Goal: Communication & Community: Answer question/provide support

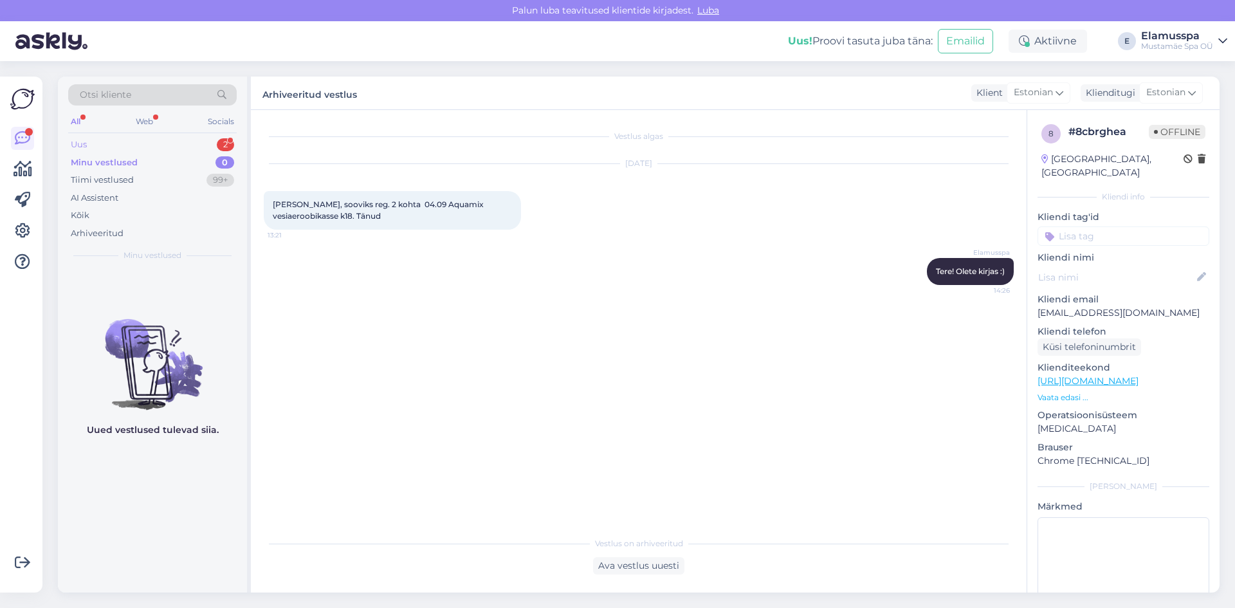
click at [147, 143] on div "Uus 2" at bounding box center [152, 145] width 169 height 18
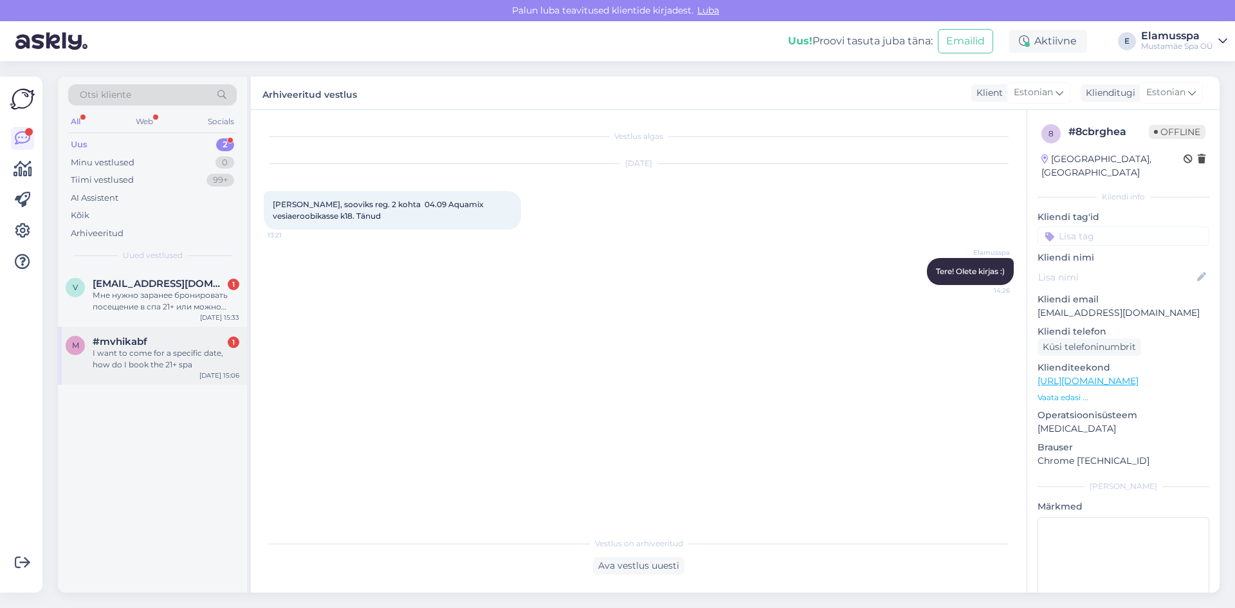
click at [131, 356] on div "I want to come for a specific date, how do I book the 21+ spa" at bounding box center [166, 358] width 147 height 23
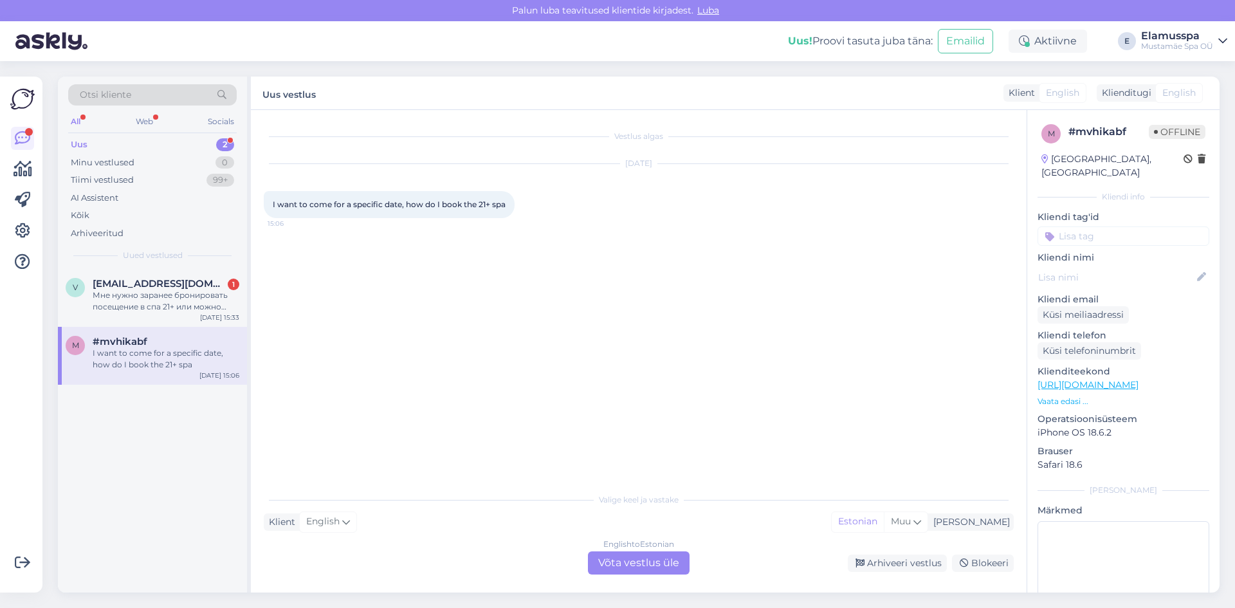
click at [631, 580] on div "Vestlus algas [DATE] I want to come for a specific date, how do I book the 21+ …" at bounding box center [639, 351] width 776 height 483
click at [634, 555] on div "English to Estonian Võta vestlus üle" at bounding box center [639, 562] width 102 height 23
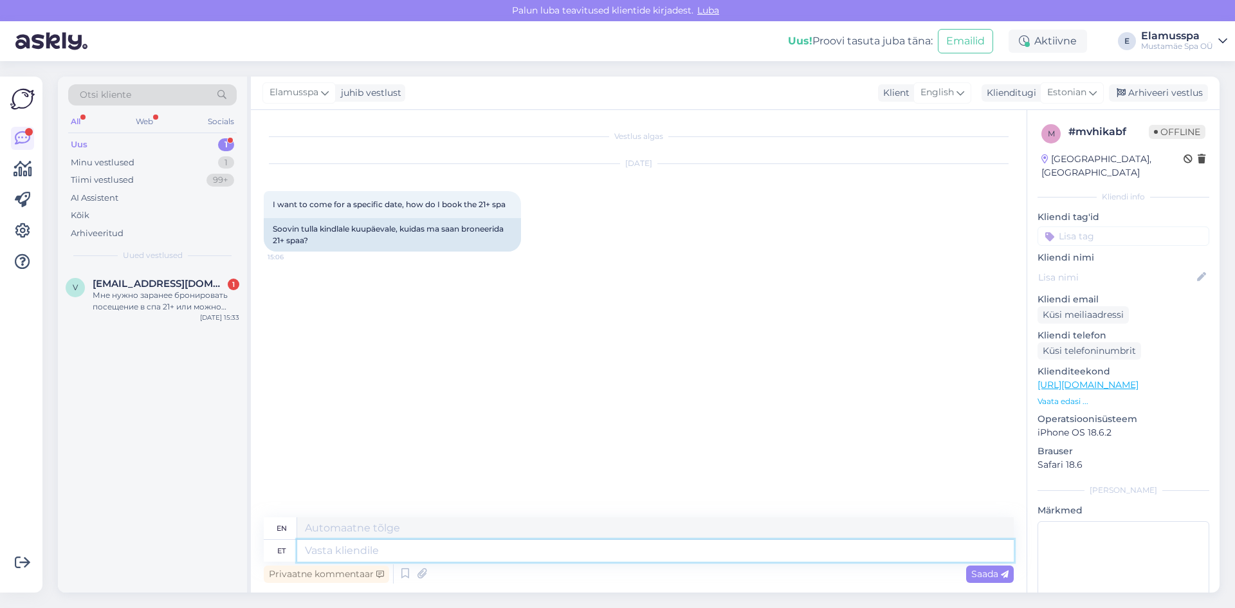
click at [506, 555] on textarea at bounding box center [655, 551] width 717 height 22
type textarea "Hello, y"
type textarea "Hello,"
type textarea "Hello, you d"
type textarea "Hello, you"
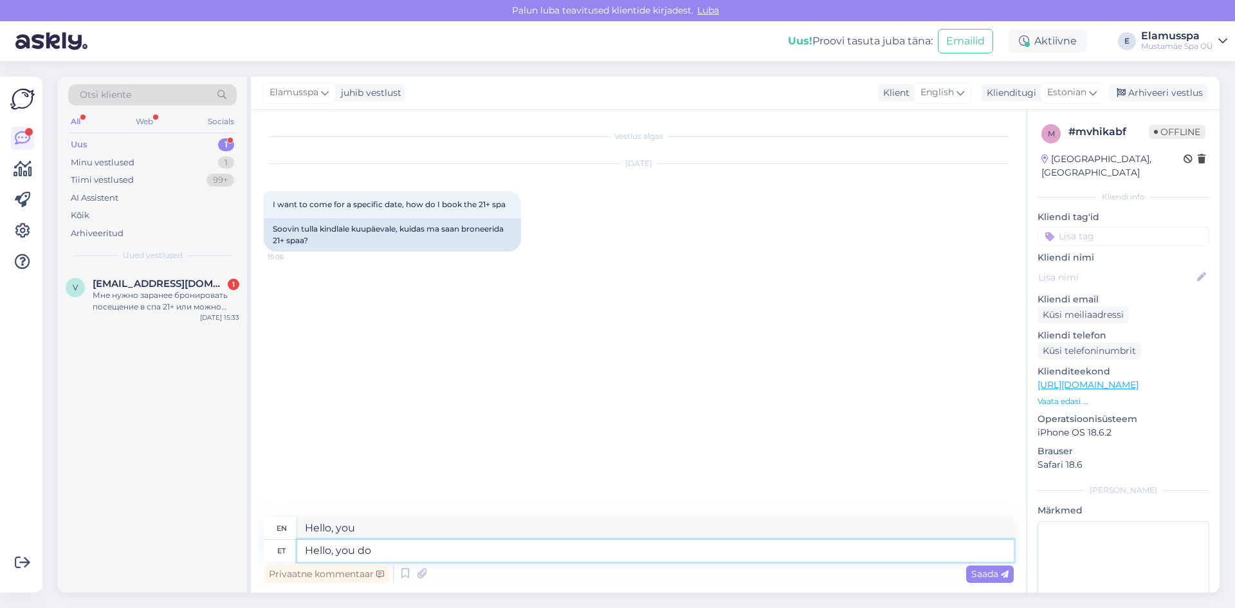
type textarea "Hello, you do n"
type textarea "Hello, how are you?"
type textarea "Hello, you do not nee"
type textarea "Hello, you don't"
type textarea "Hello, you do not need t"
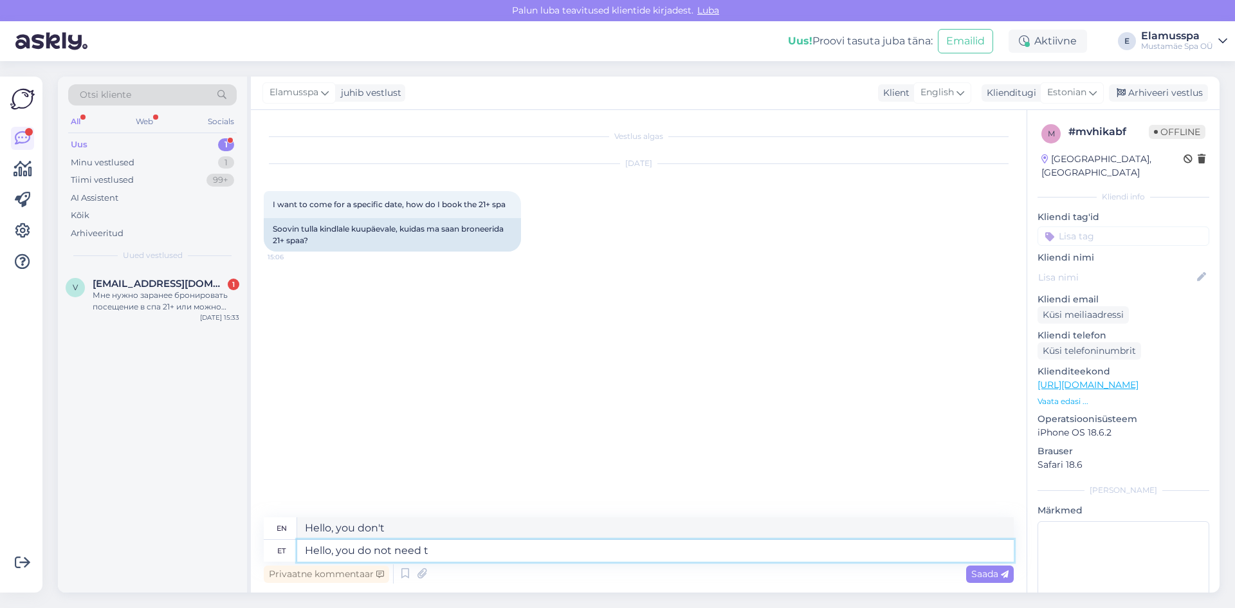
type textarea "Hello, you don't need"
type textarea "Hello, you do not need to b"
type textarea "Hello, you don't need to"
type textarea "Hello, you do not need to book an"
type textarea "Hello, you do not need to book"
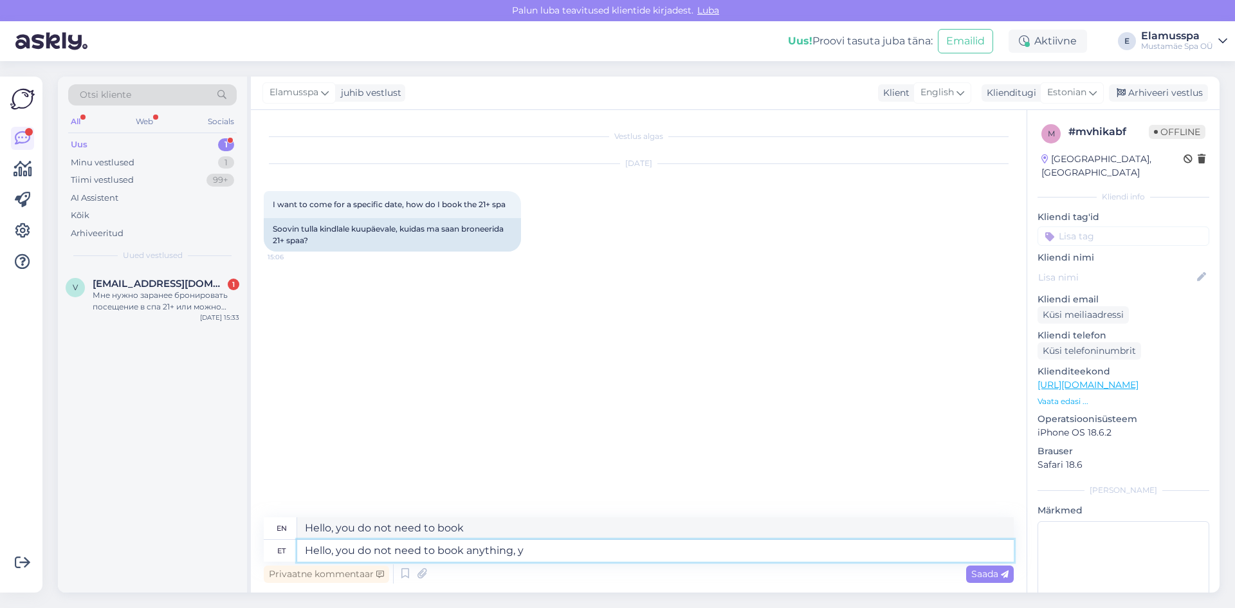
type textarea "Hello, you do not need to book anything, yo"
type textarea "Hello, you do not need to book anything,"
type textarea "Hello, you do not need to book anything, you ca"
type textarea "Hello, you don't need to book anything, you"
type textarea "Hello, you do not need to book anything, you can bu"
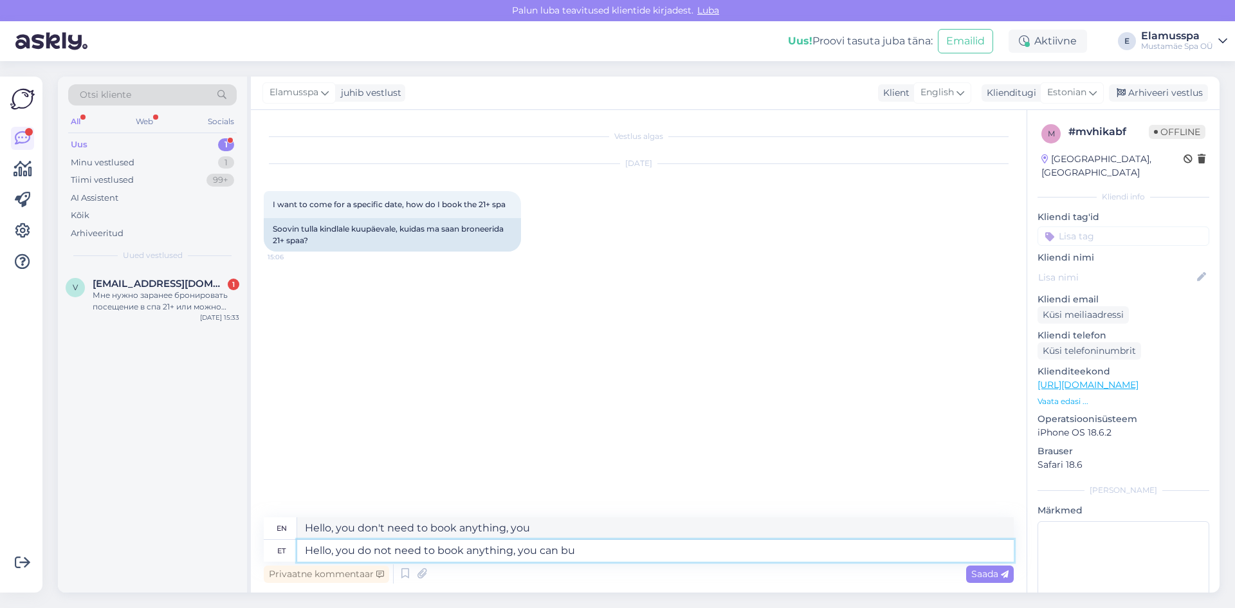
type textarea "Hello, you don't need to book anything, you can"
type textarea "Hello, you do not need to book anything, you can buy tick"
type textarea "Hello, you don't need to book anything, you can buy"
type textarea "Hello, you do not need to book anything, you can buy tickets at"
type textarea "Hello, you don't need to book anything, you can buy tickets at"
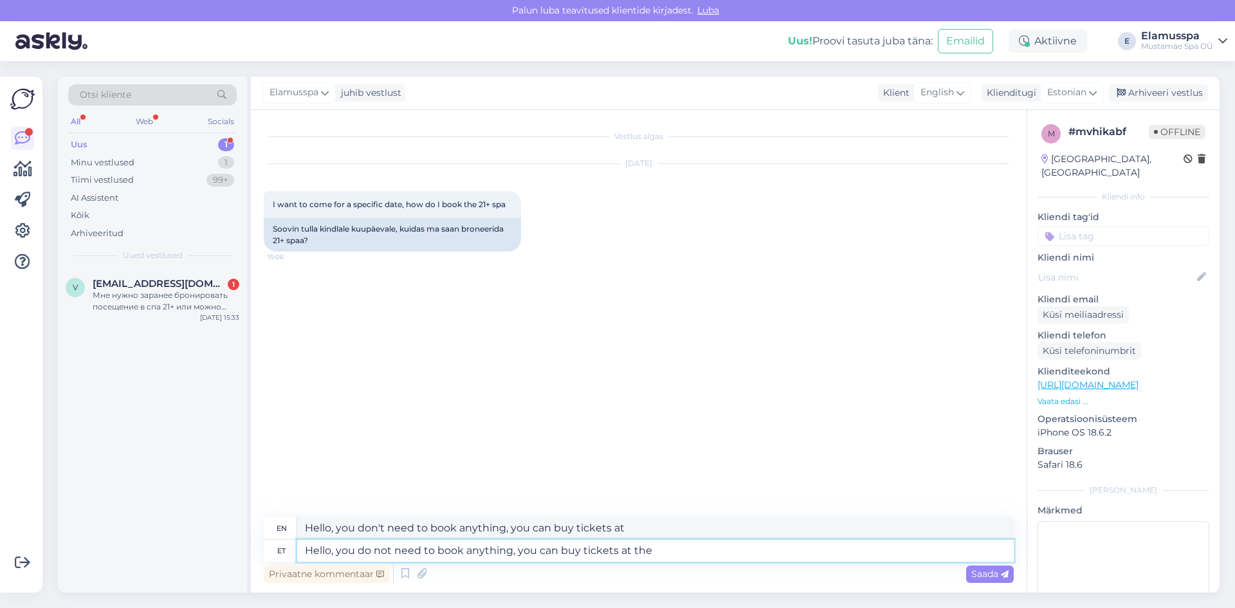
type textarea "Hello, you do not need to book anything, you can buy tickets at the r"
type textarea "Hello, you do not need to book anything, you can buy tickets at the"
type textarea "Hello, you do not need to book anything, you can buy tickets at the reception."
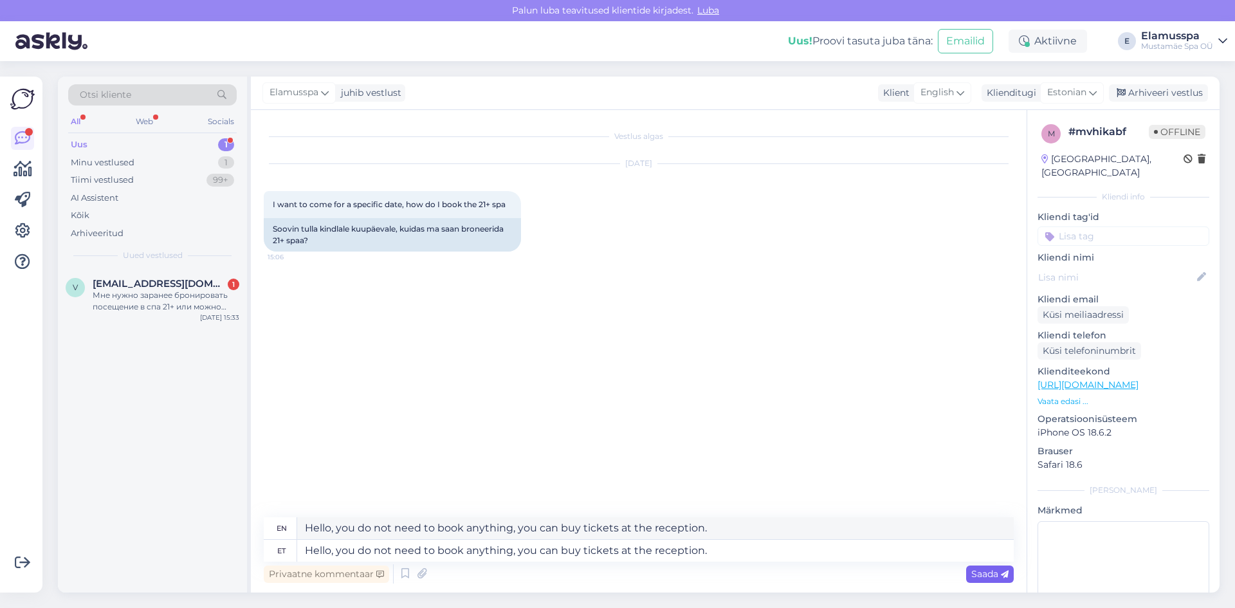
click at [969, 582] on div "Saada" at bounding box center [990, 574] width 48 height 17
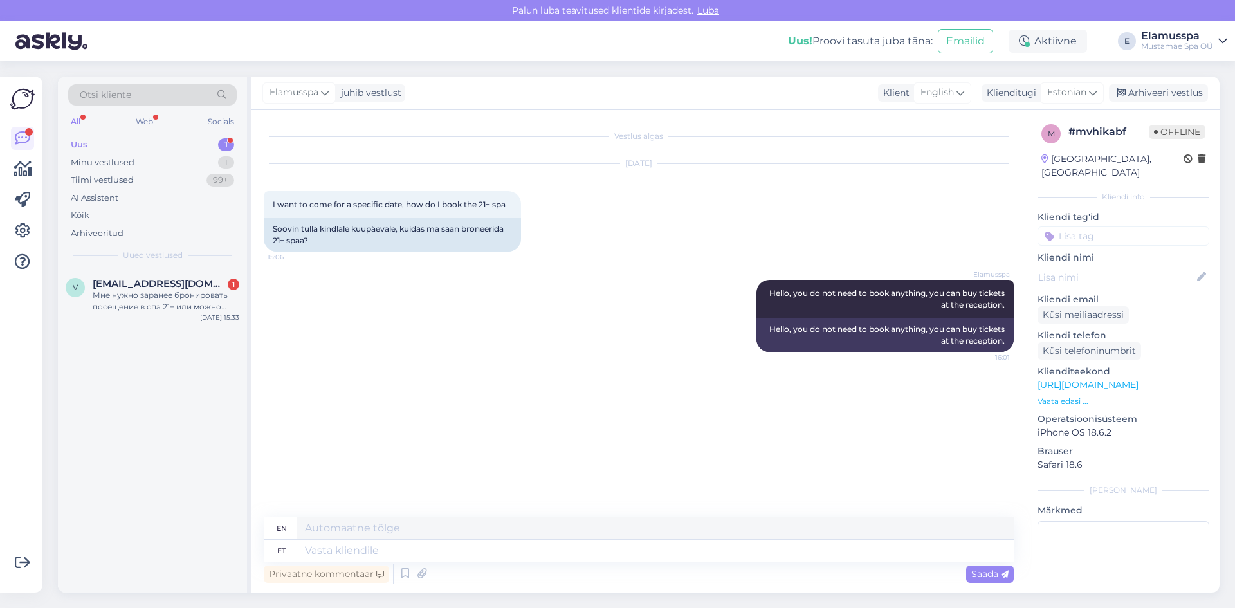
click at [430, 398] on div "Vestlus algas [DATE] I want to come for a specific date, how do I book the 21+ …" at bounding box center [645, 314] width 762 height 383
click at [1174, 93] on div "Arhiveeri vestlus" at bounding box center [1158, 92] width 99 height 17
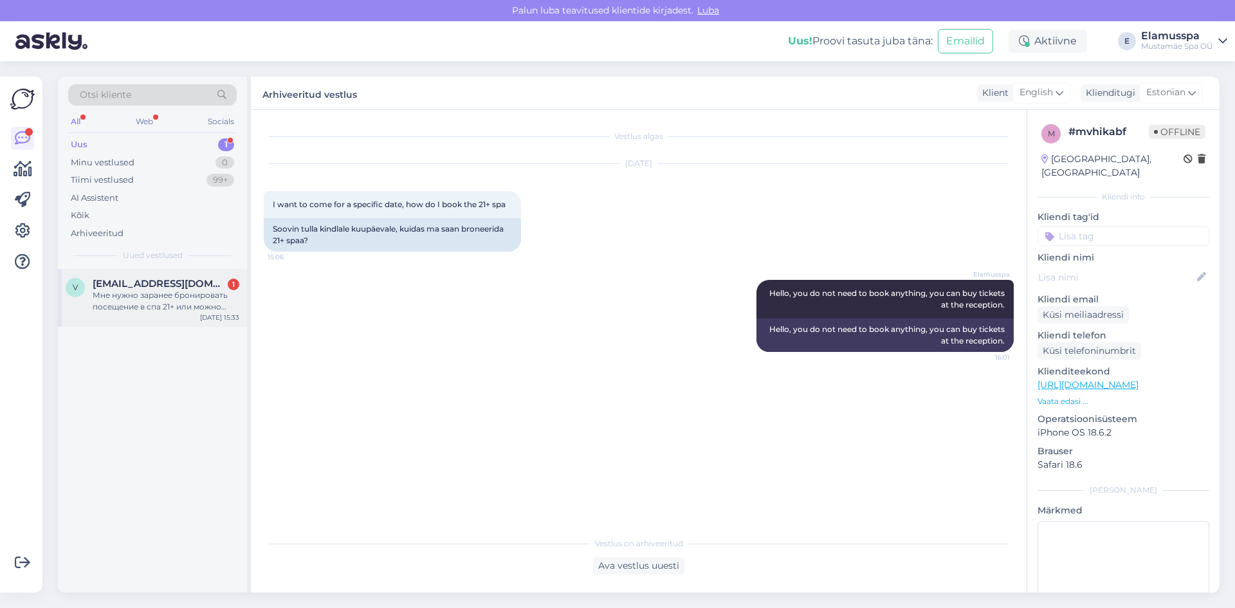
click at [199, 306] on div "Мне нужно заранее бронировать посещение в спа 21+ или можно купить вход на мест…" at bounding box center [166, 301] width 147 height 23
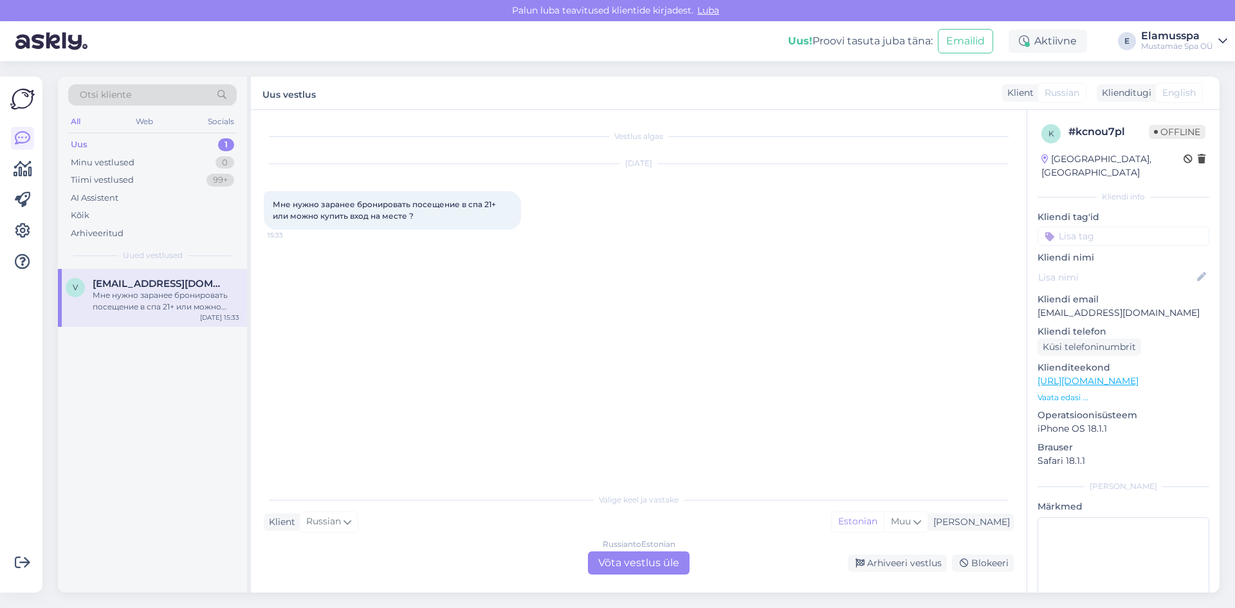
click at [640, 564] on div "Russian to Estonian Võta vestlus üle" at bounding box center [639, 562] width 102 height 23
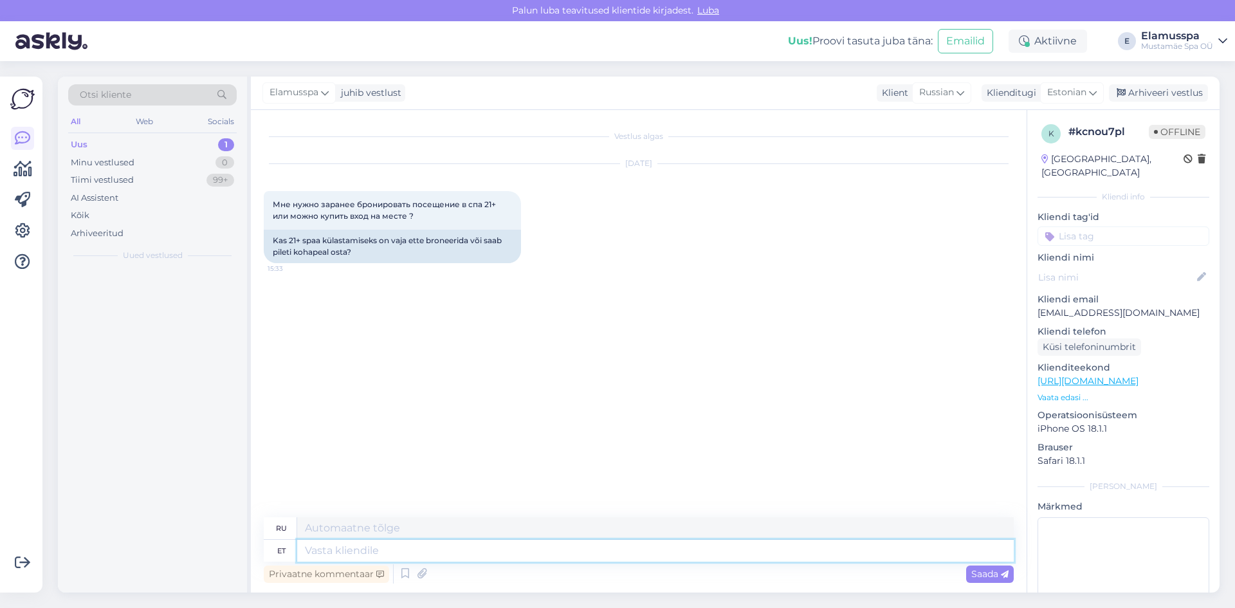
click at [484, 551] on textarea at bounding box center [655, 551] width 717 height 22
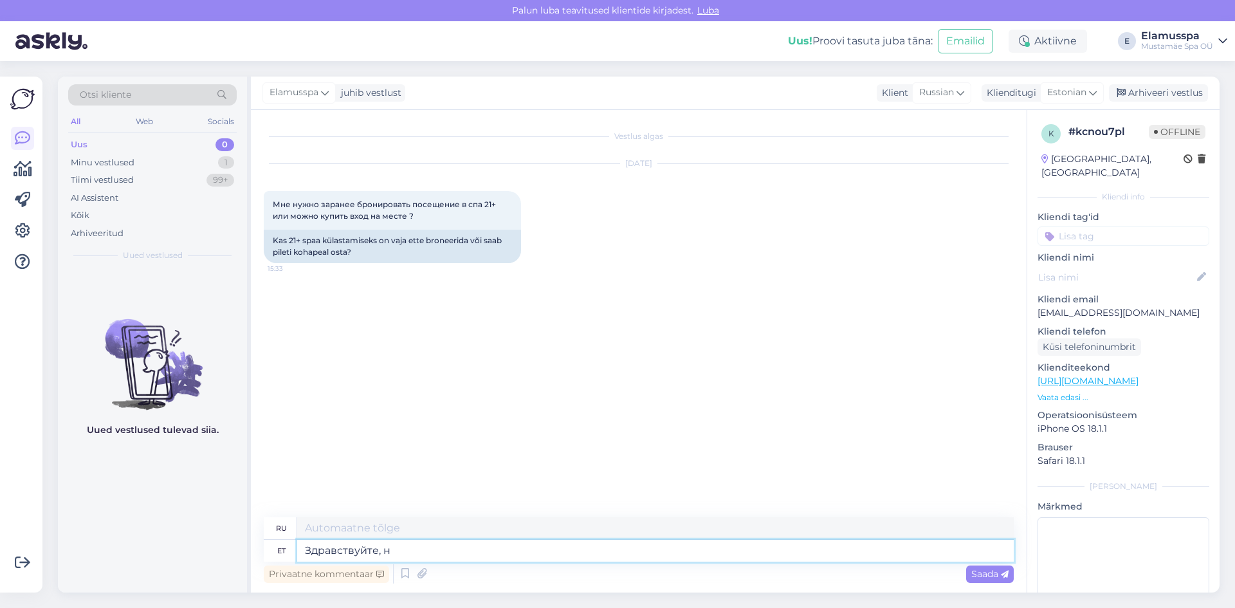
type textarea "Здравствуйте, на"
type textarea "Привет,"
type textarea "Здравствуйте, на месте"
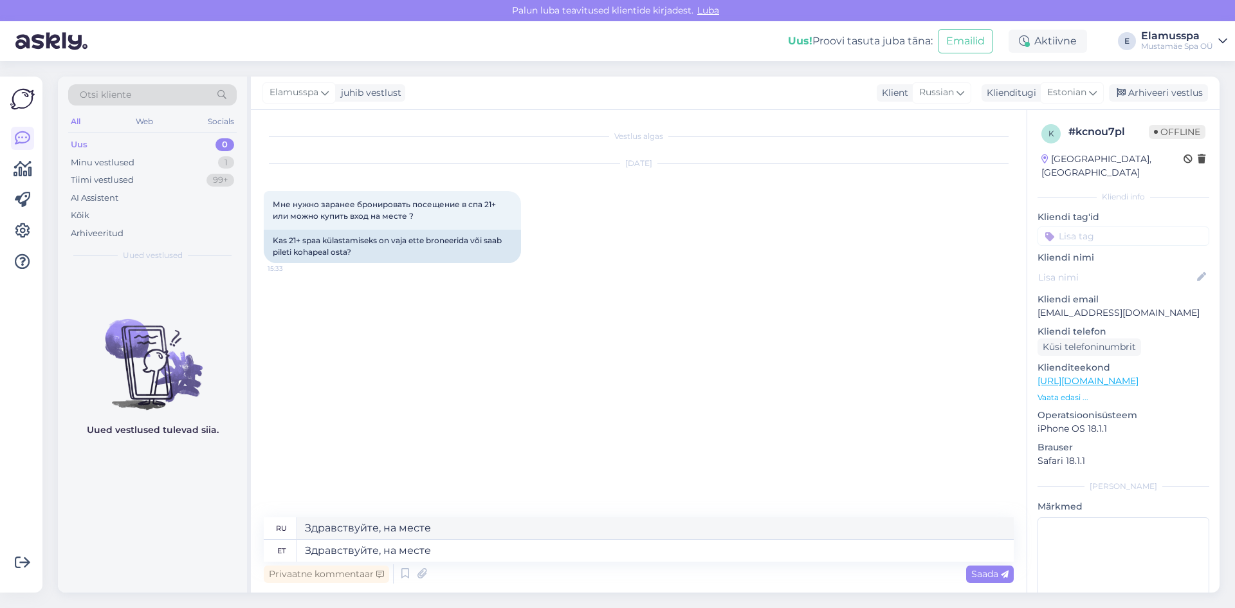
click at [1004, 587] on div "Vestlus algas [DATE] Мне нужно заранее бронировать посещение в спа 21+ или можн…" at bounding box center [639, 351] width 776 height 483
click at [993, 576] on span "Saada" at bounding box center [990, 574] width 37 height 12
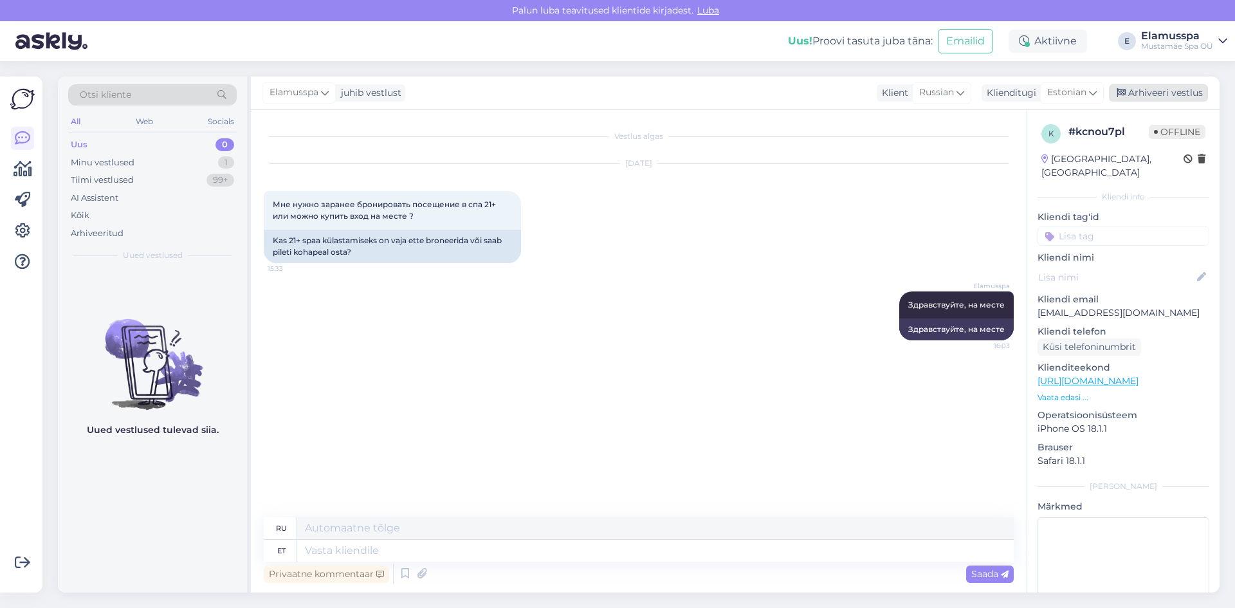
click at [1143, 88] on div "Arhiveeri vestlus" at bounding box center [1158, 92] width 99 height 17
